Goal: Information Seeking & Learning: Learn about a topic

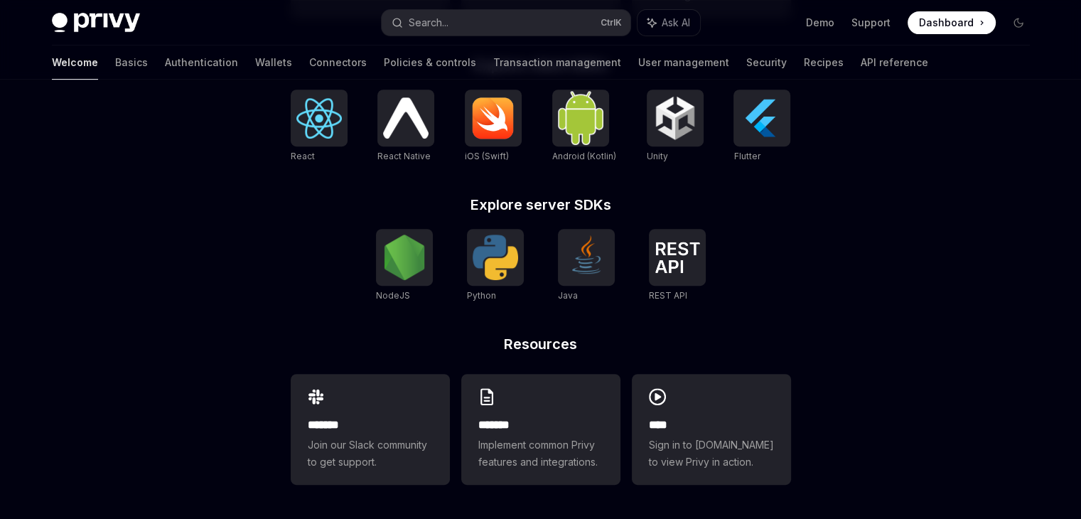
scroll to position [341, 0]
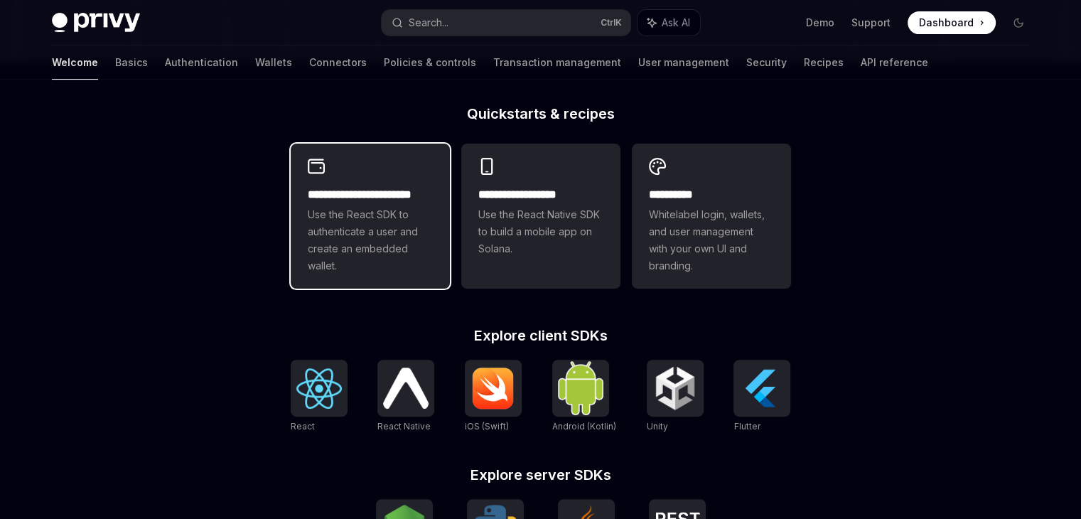
click at [372, 193] on h2 "**********" at bounding box center [370, 194] width 125 height 17
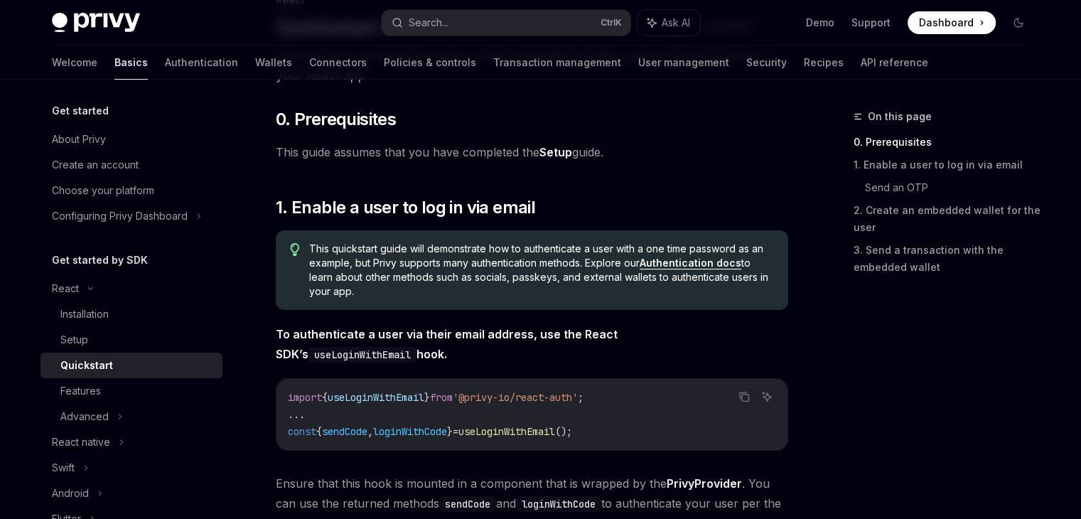
scroll to position [118, 0]
click at [146, 122] on div "Get started About Privy Create an account Choose your platform Configuring Priv…" at bounding box center [132, 165] width 182 height 126
click at [123, 144] on div "About Privy" at bounding box center [133, 139] width 162 height 17
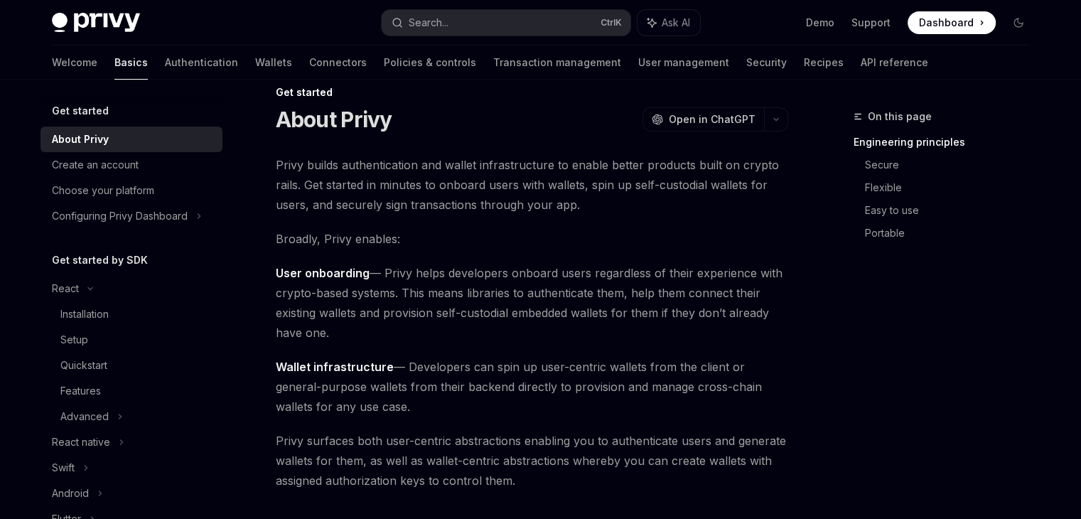
scroll to position [25, 0]
click at [745, 112] on span "Open in ChatGPT" at bounding box center [712, 119] width 87 height 14
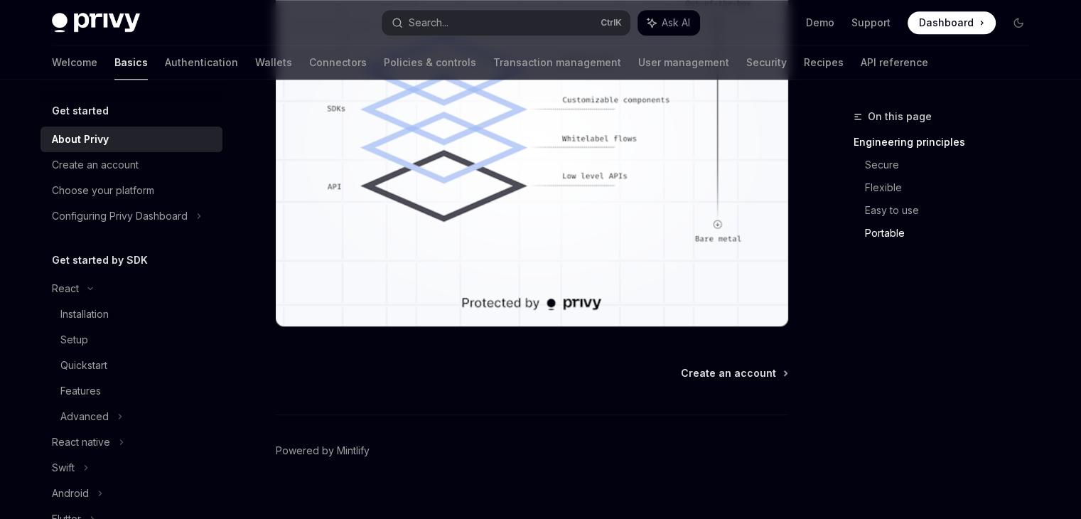
scroll to position [1340, 0]
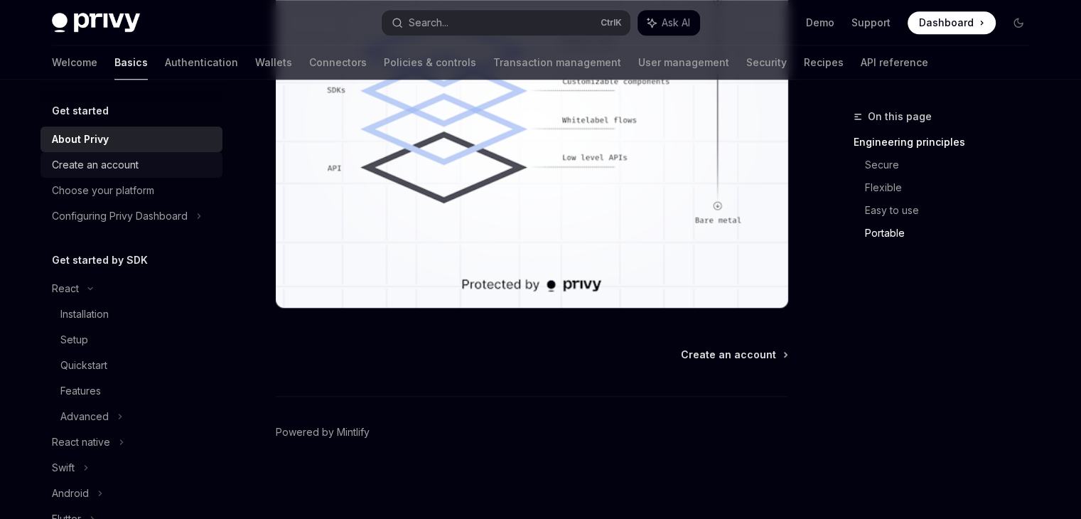
click at [136, 169] on div "Create an account" at bounding box center [95, 164] width 87 height 17
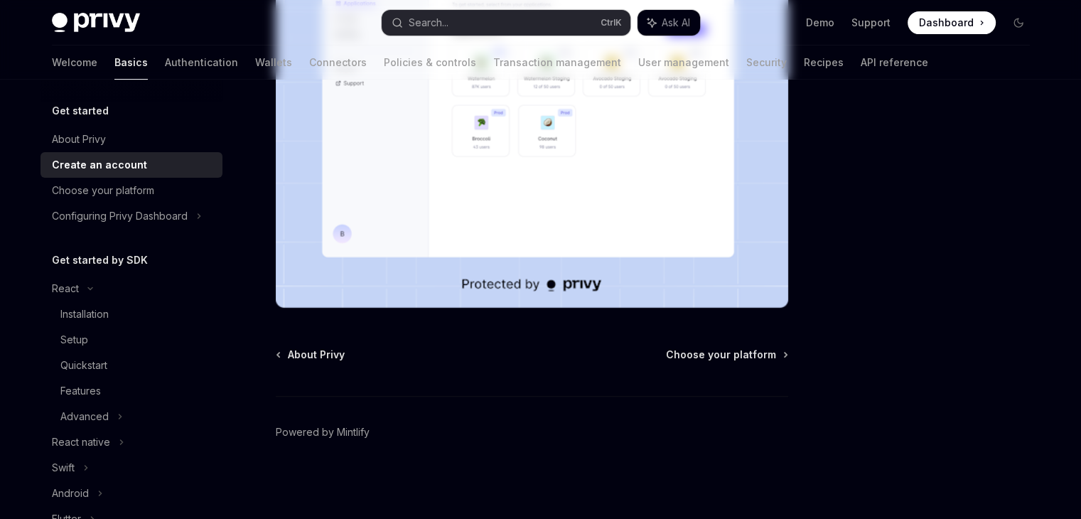
type textarea "*"
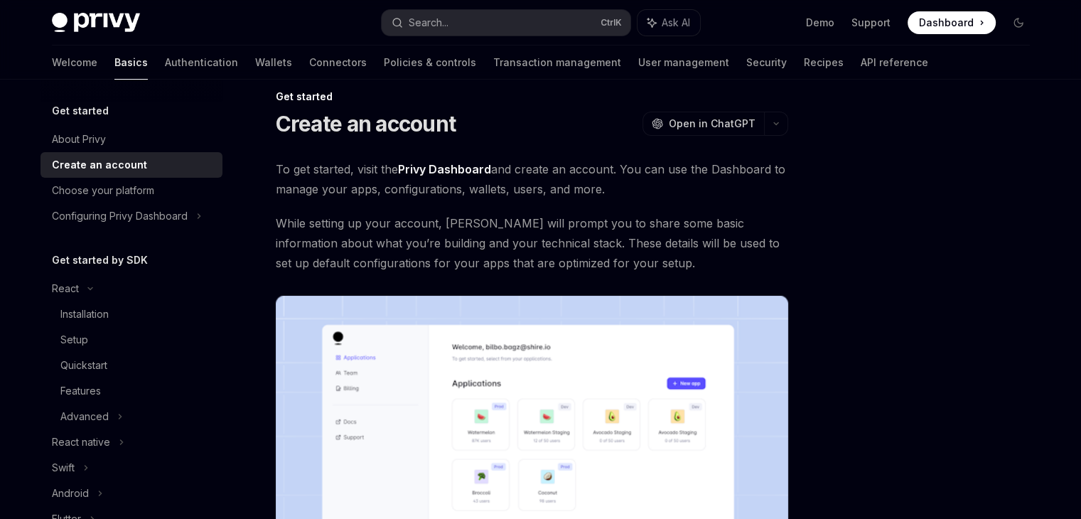
scroll to position [13, 0]
